Goal: Transaction & Acquisition: Purchase product/service

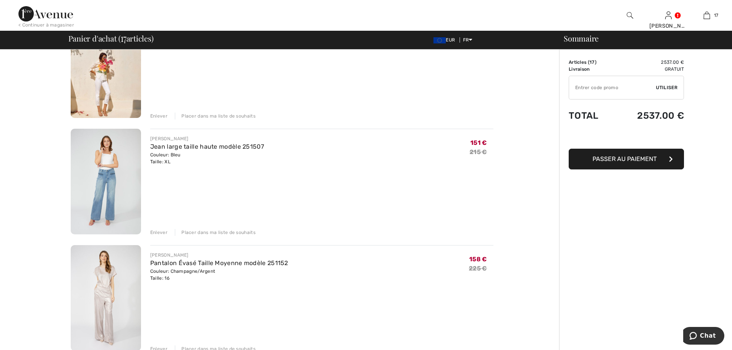
scroll to position [128, 0]
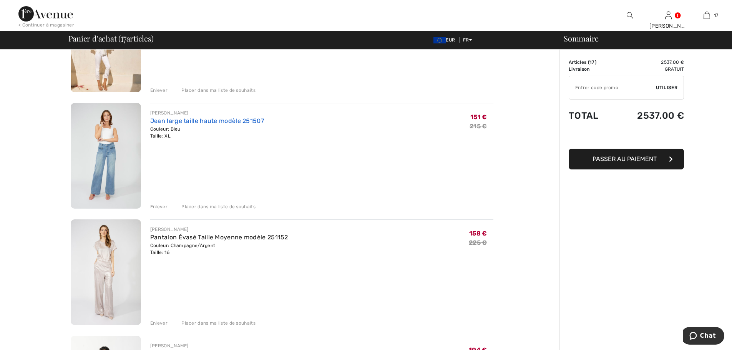
click at [198, 120] on link "Jean large taille haute modèle 251507" at bounding box center [207, 120] width 114 height 7
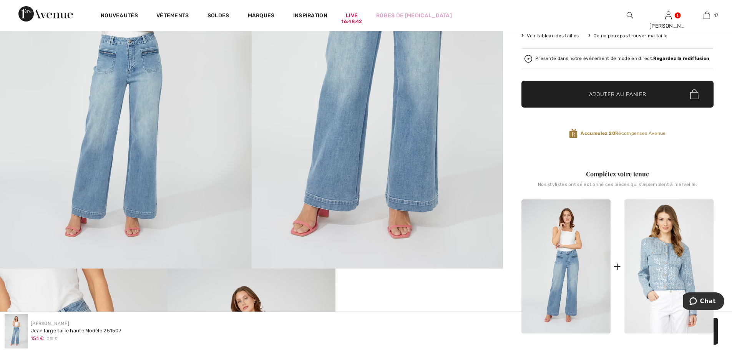
scroll to position [128, 0]
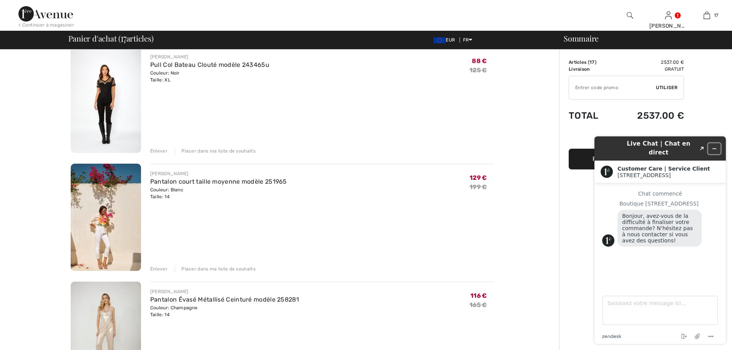
click at [710, 145] on button "Réduire le widget" at bounding box center [715, 148] width 12 height 11
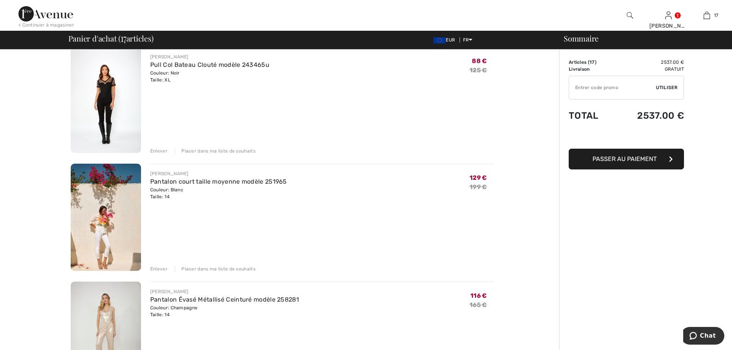
click at [623, 296] on div "Sommaire Description Articles ( 17 ) 2537.00 € Code promo 0.00 € Livraison Grat…" at bounding box center [645, 0] width 173 height 2366
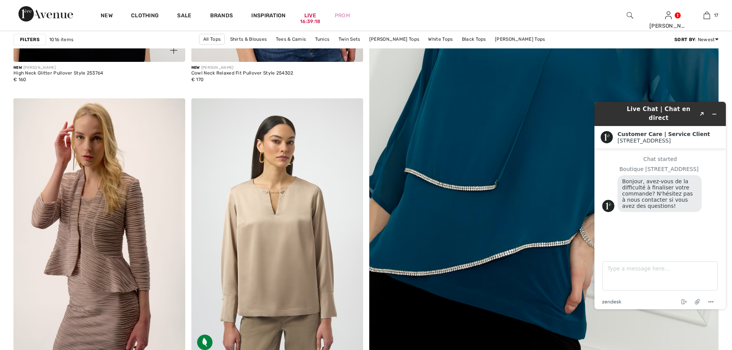
scroll to position [320, 0]
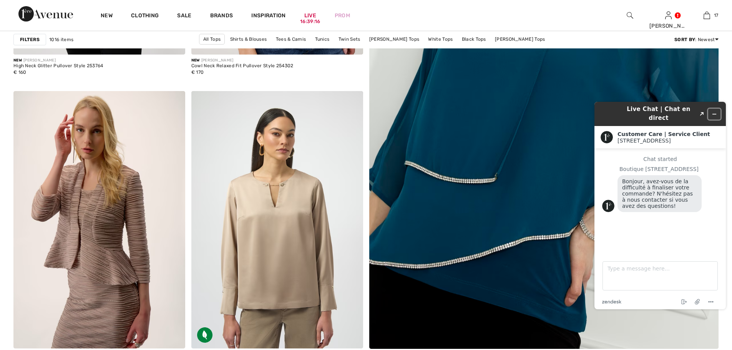
click at [714, 111] on icon "Minimize widget" at bounding box center [714, 113] width 5 height 5
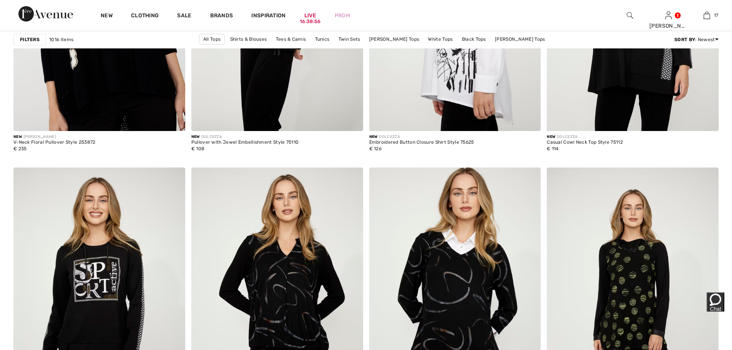
scroll to position [4101, 0]
